Goal: Answer question/provide support

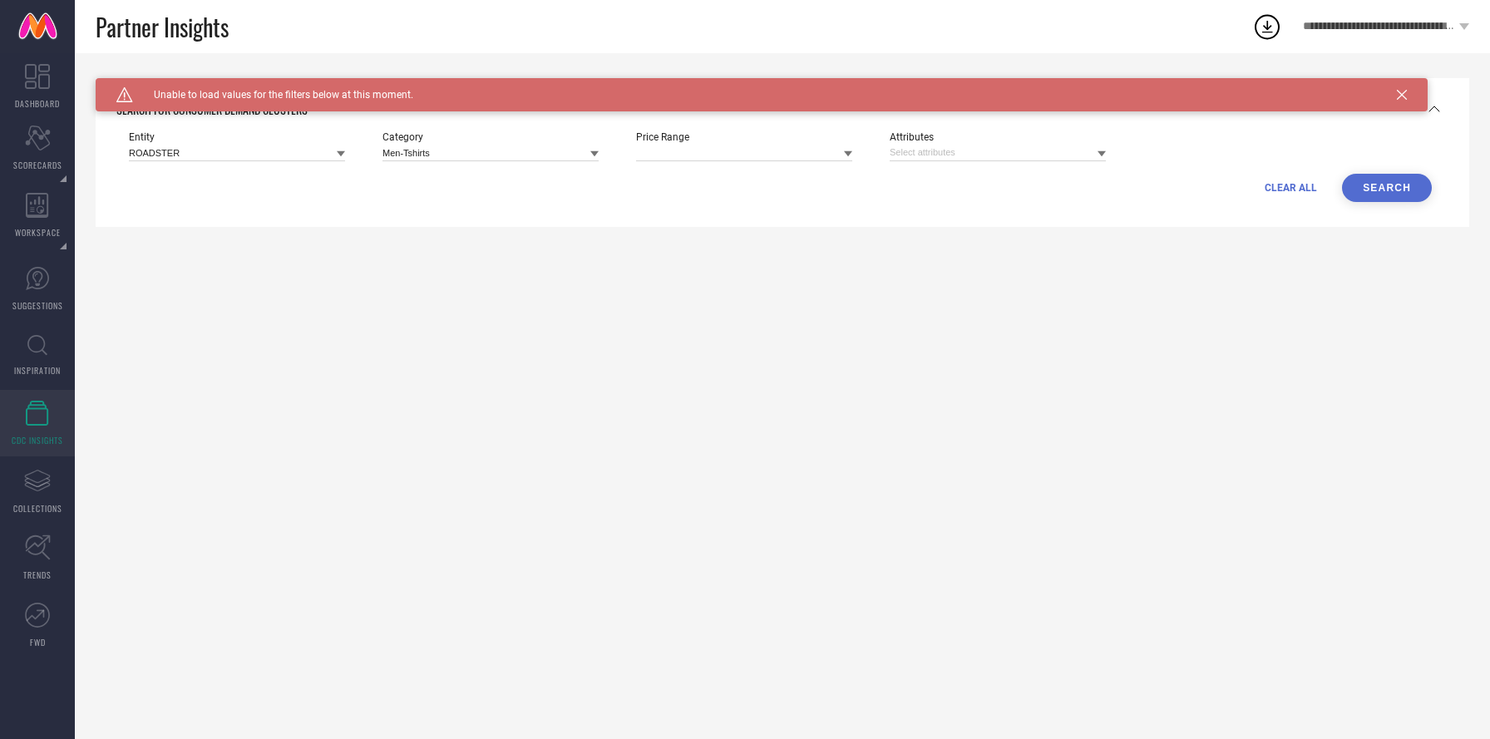
click at [1305, 30] on span "**********" at bounding box center [1379, 27] width 152 height 14
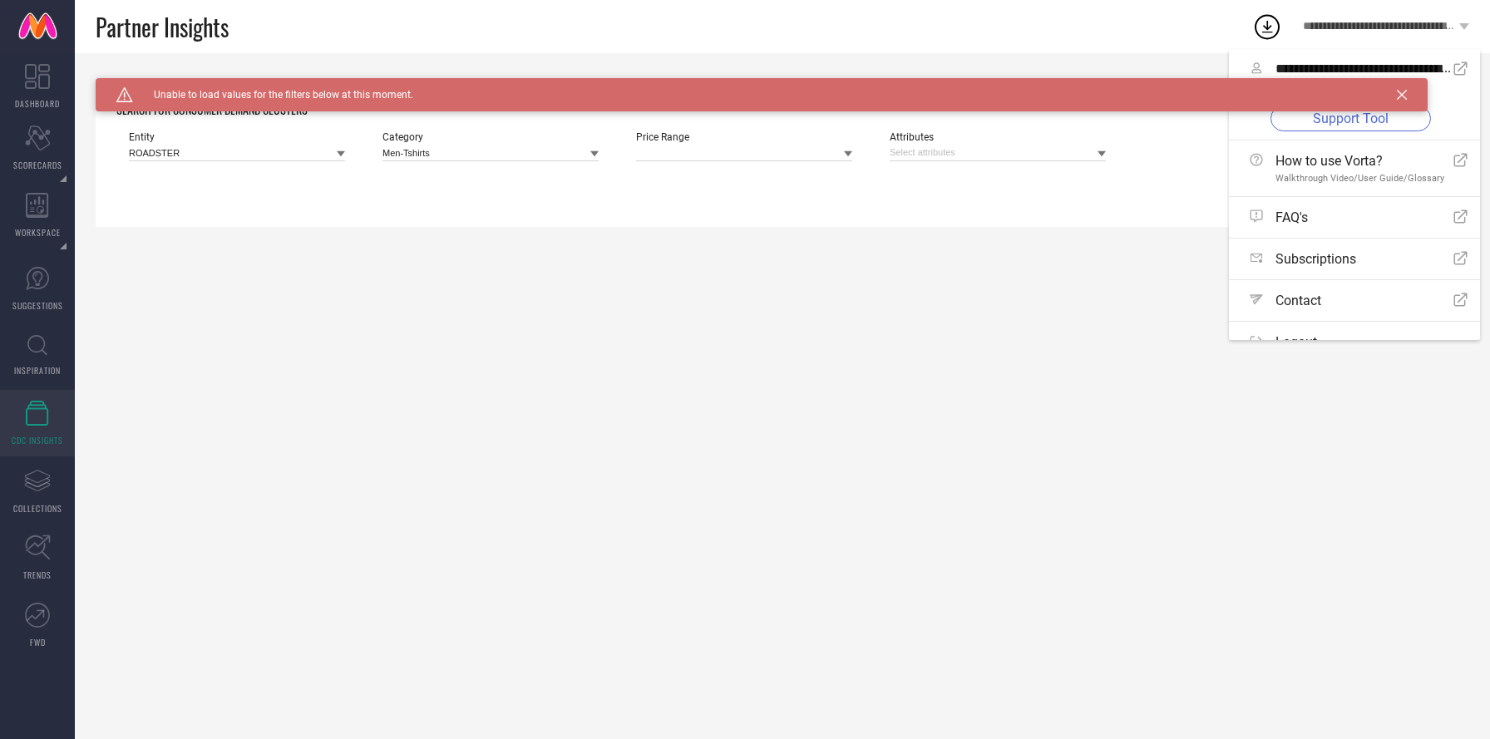
click at [1335, 126] on link "Support Tool" at bounding box center [1351, 119] width 161 height 26
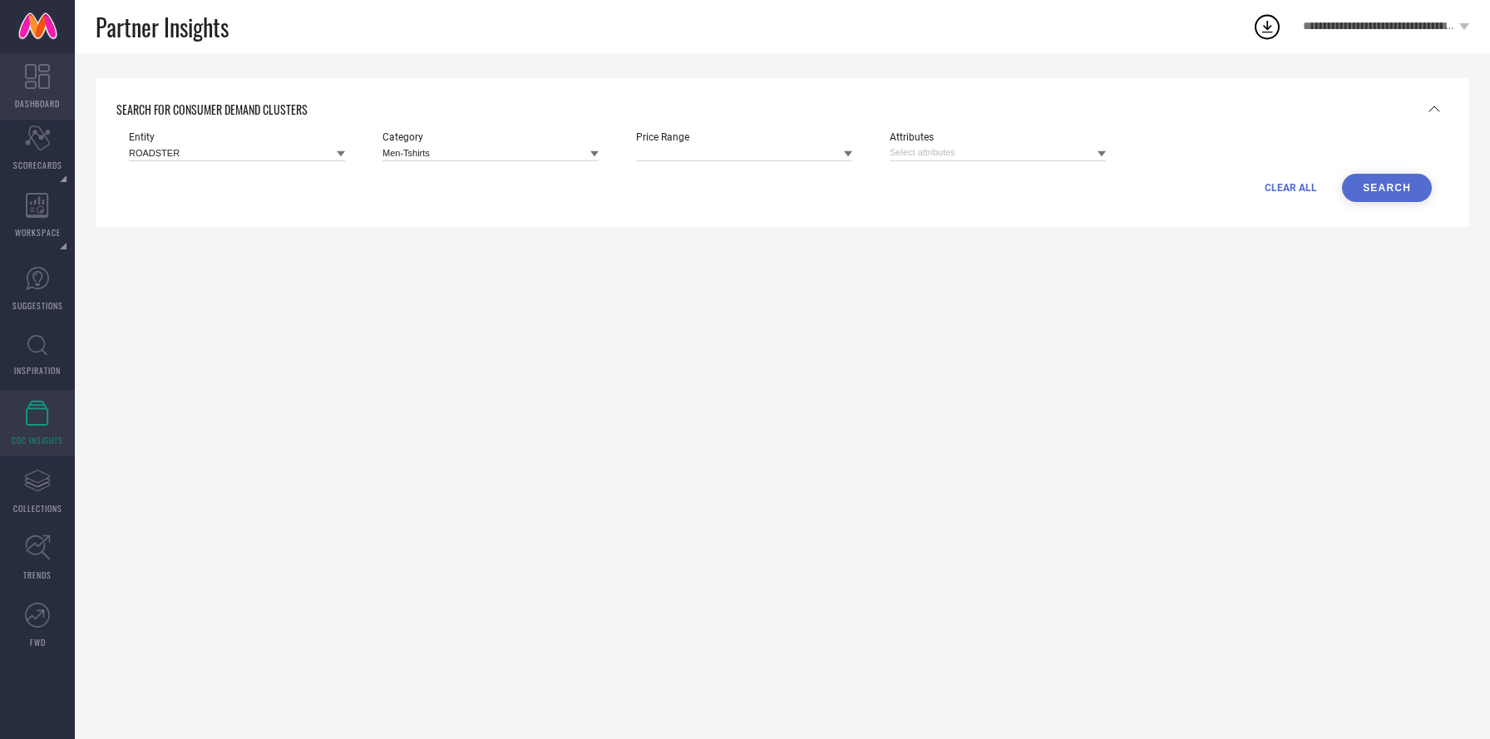
click at [22, 80] on link "DASHBOARD" at bounding box center [37, 86] width 75 height 67
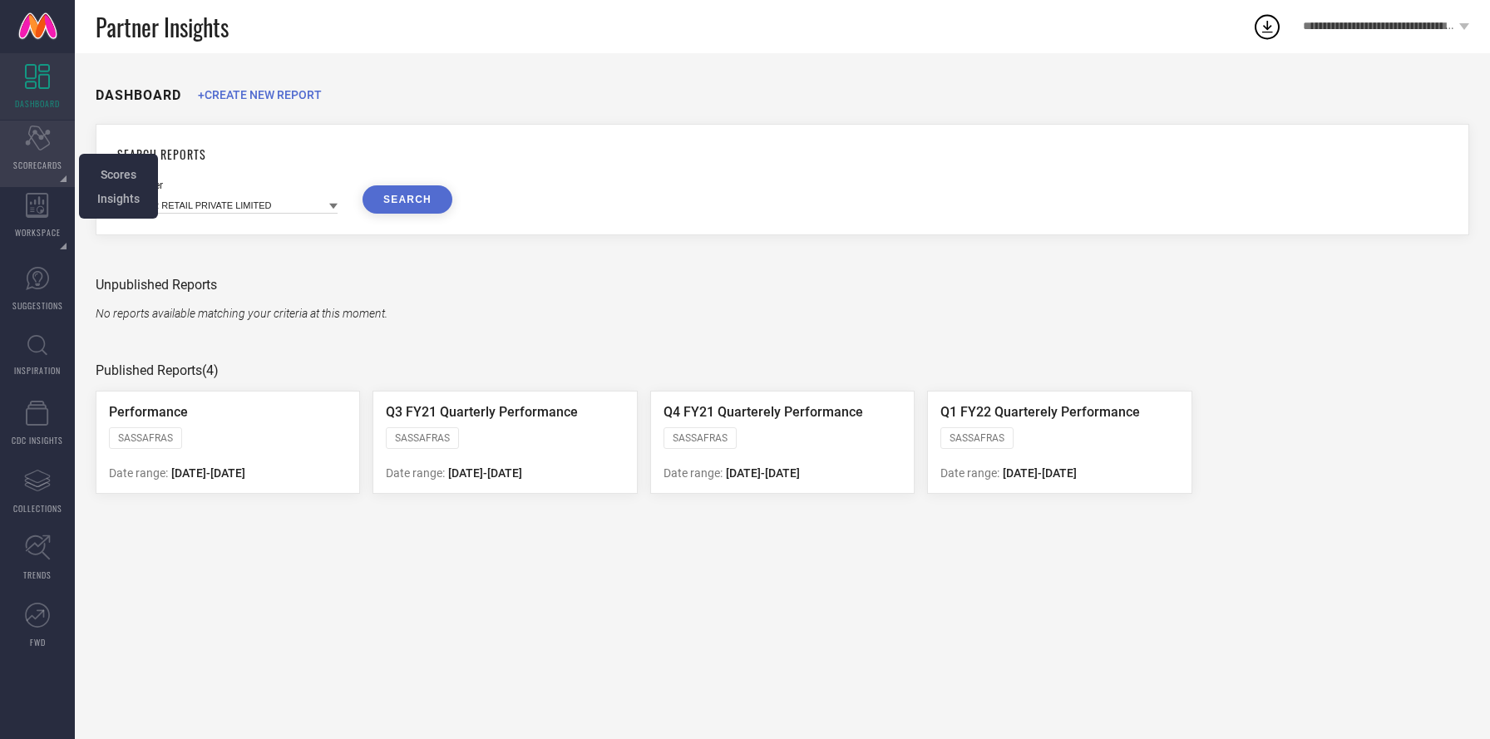
click at [47, 156] on div "Scorecard SCORECARDS" at bounding box center [37, 154] width 75 height 67
click at [47, 164] on span "SCORECARDS" at bounding box center [37, 165] width 49 height 12
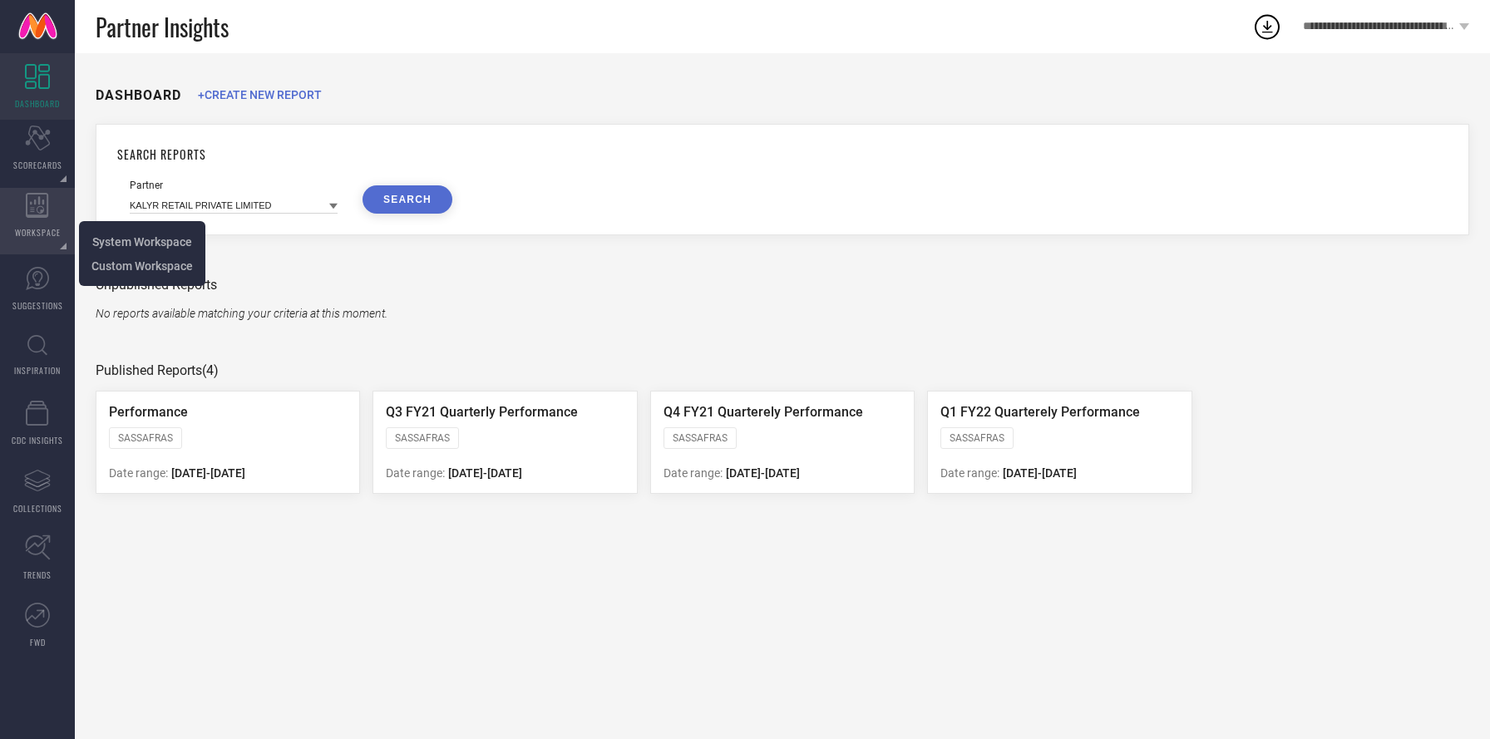
click at [33, 205] on icon at bounding box center [37, 205] width 23 height 25
click at [106, 235] on span "System Workspace" at bounding box center [142, 241] width 100 height 13
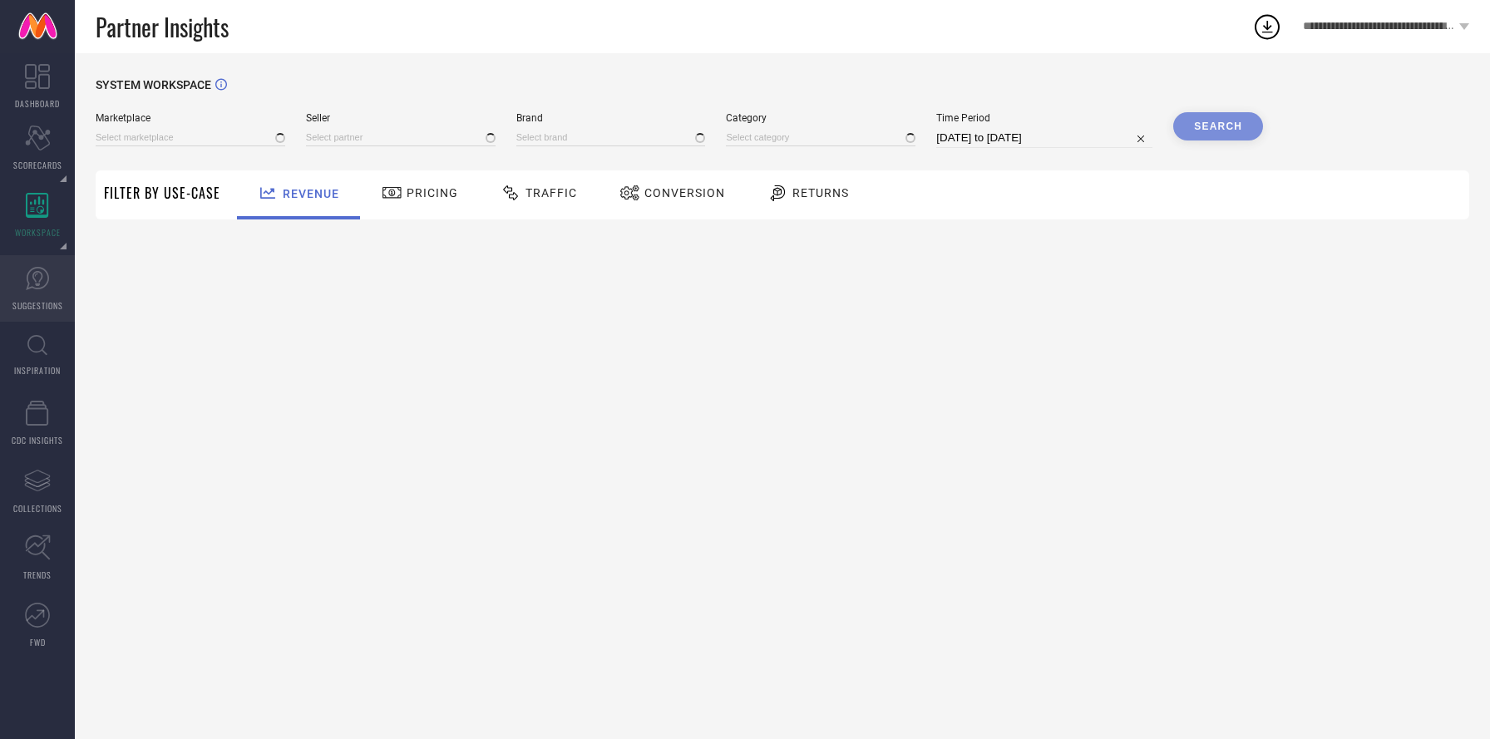
type input "All"
type input "1 STOP FASHION"
type input "All"
click at [47, 278] on icon at bounding box center [37, 278] width 25 height 25
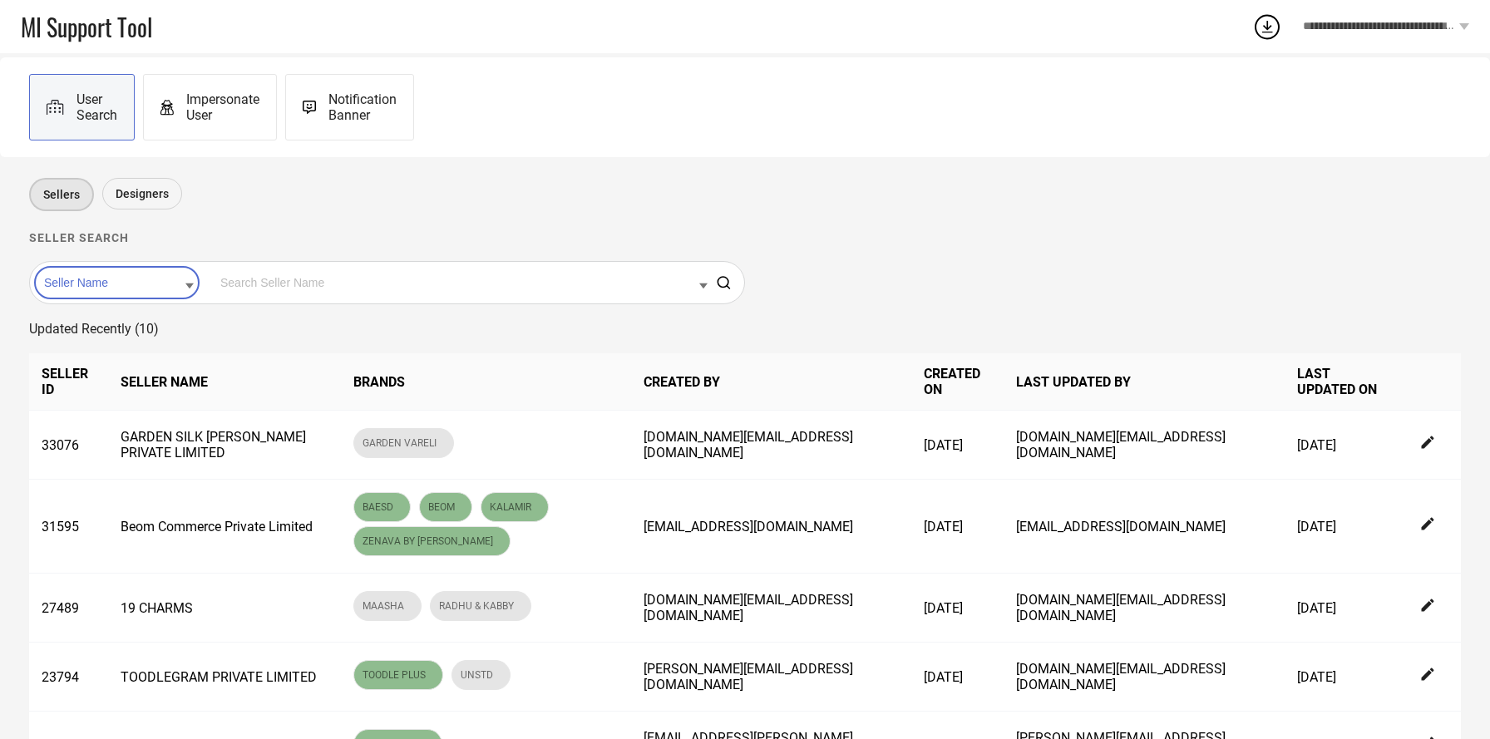
click at [137, 285] on input at bounding box center [117, 283] width 154 height 22
click at [125, 329] on div "Seller Id" at bounding box center [117, 336] width 154 height 28
click at [267, 291] on input at bounding box center [462, 283] width 492 height 22
type input "redwood"
click at [129, 297] on div "Seller Id" at bounding box center [117, 282] width 166 height 33
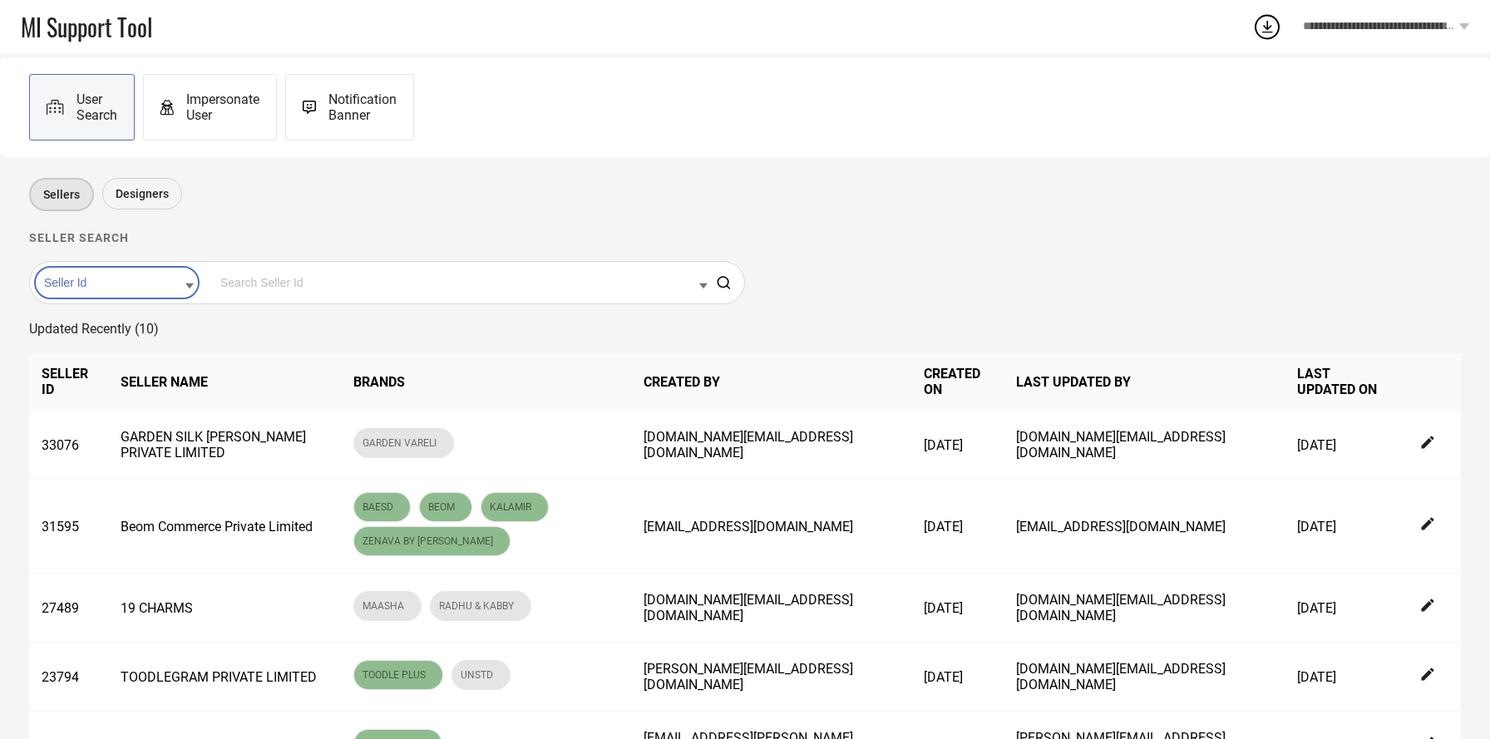
click at [130, 295] on div "Seller Id" at bounding box center [117, 282] width 166 height 33
click at [130, 284] on input at bounding box center [117, 283] width 154 height 22
click at [116, 327] on div "Seller Name" at bounding box center [117, 336] width 154 height 28
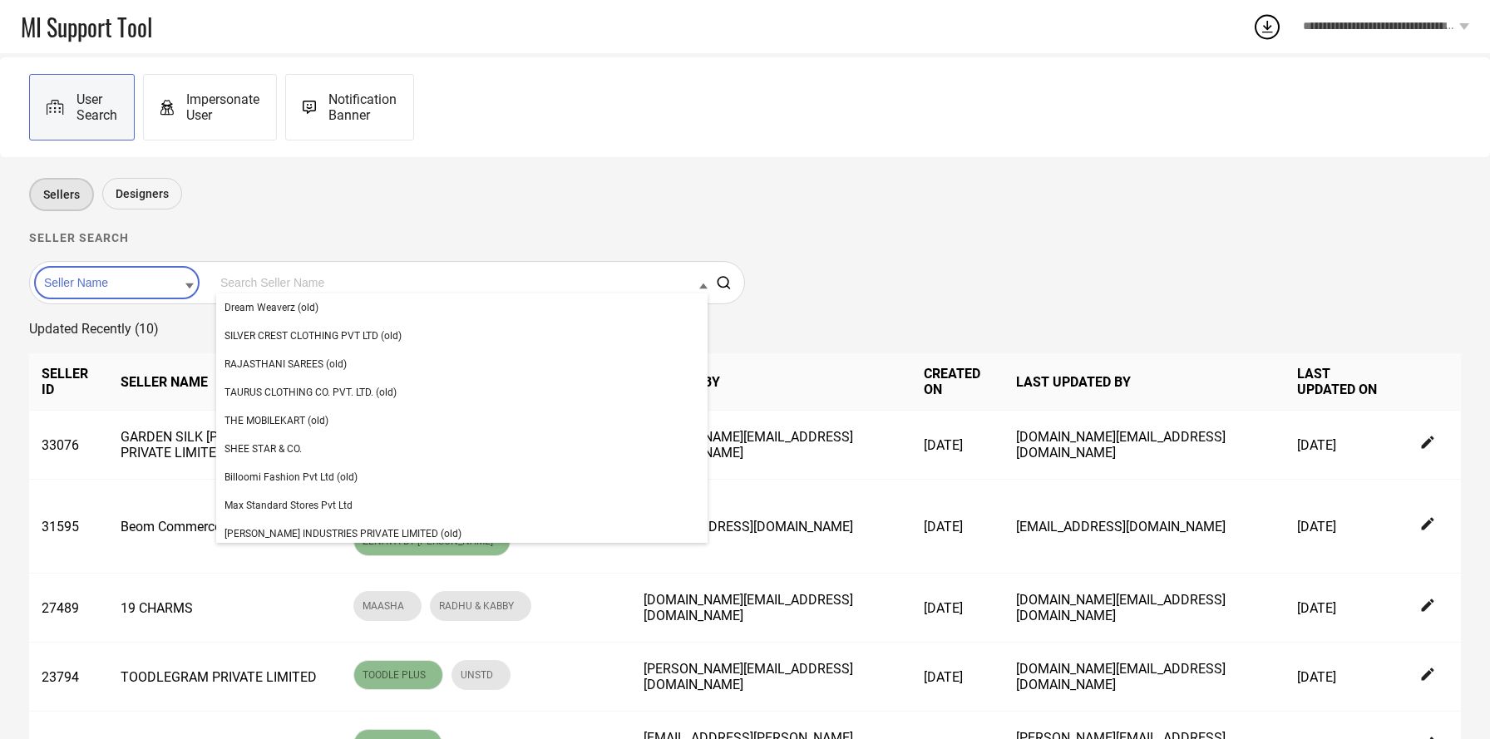
click at [261, 277] on input at bounding box center [462, 283] width 492 height 22
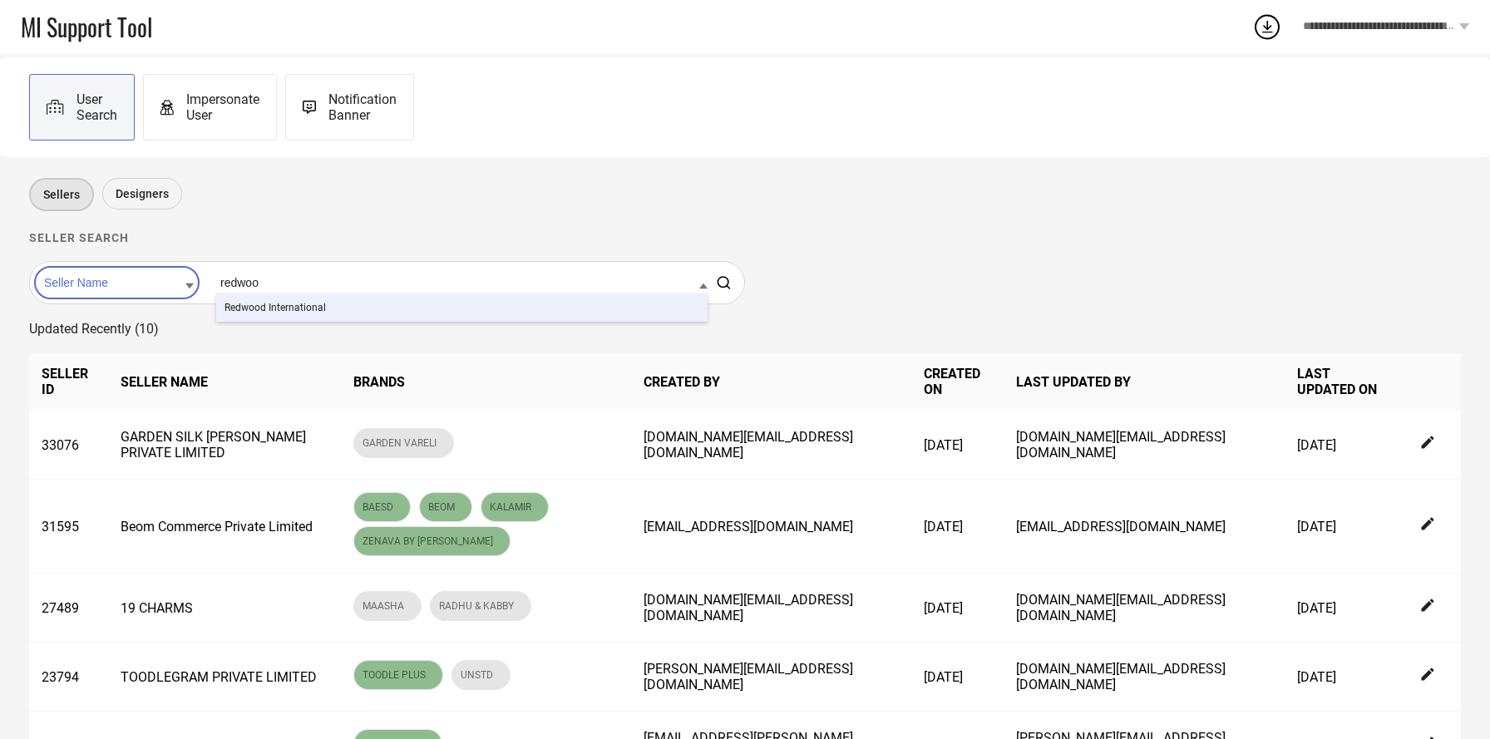
type input "redwoo"
click at [260, 315] on div "Redwood International" at bounding box center [462, 308] width 492 height 28
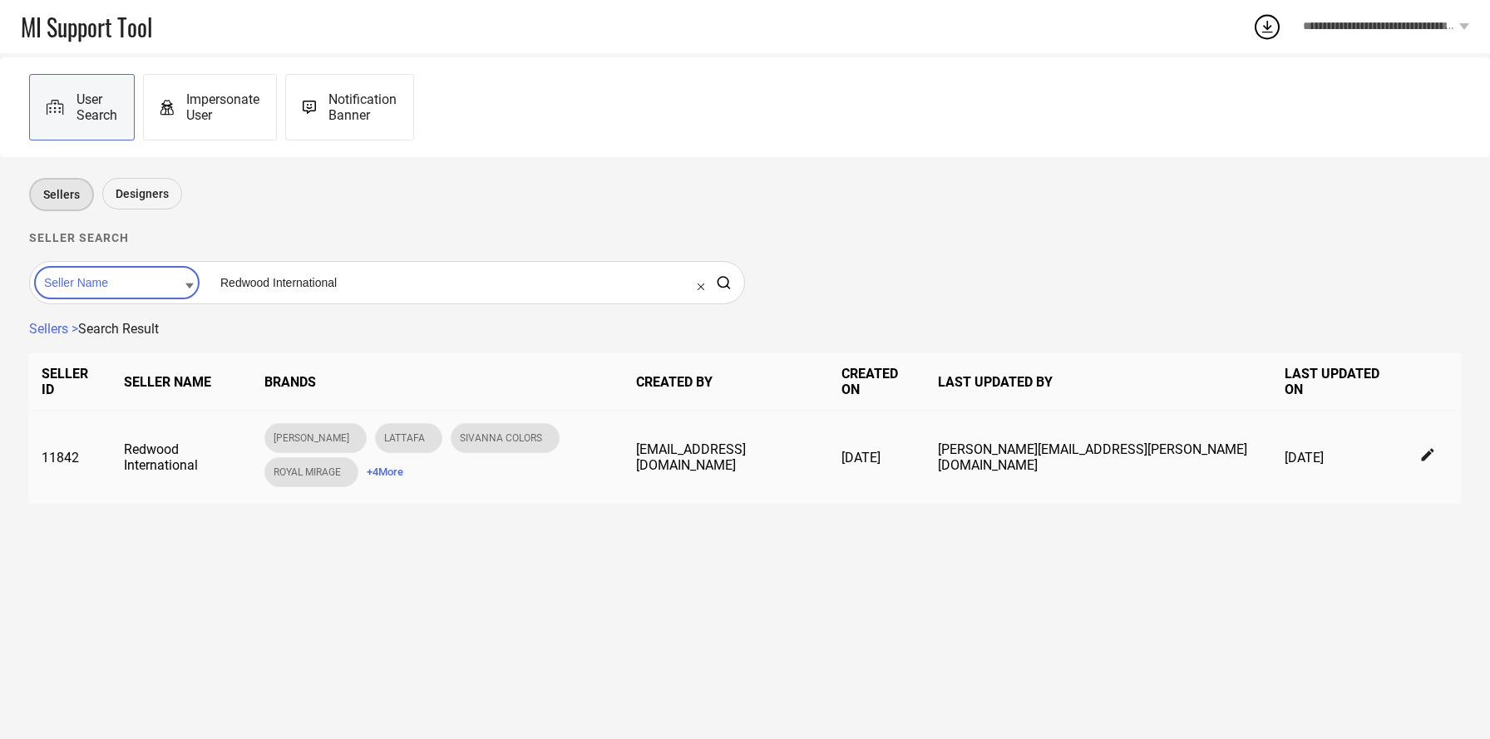
click at [403, 466] on span "+ 4 More" at bounding box center [385, 472] width 37 height 12
